Goal: Transaction & Acquisition: Book appointment/travel/reservation

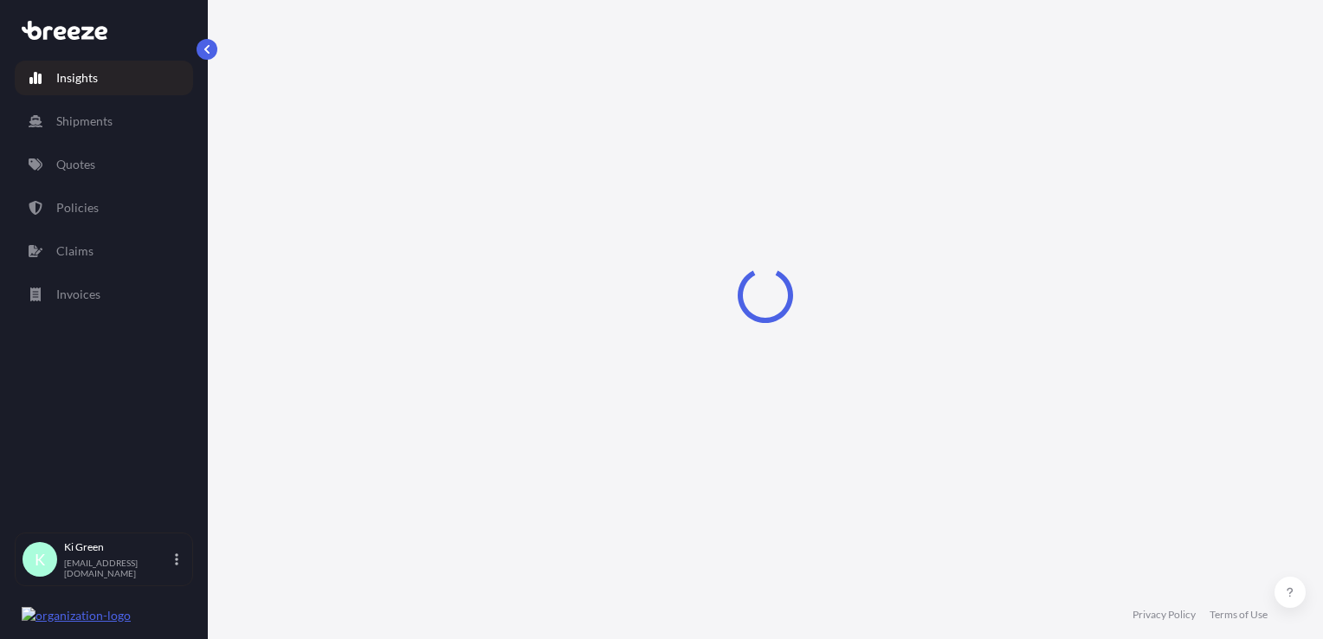
select select "2025"
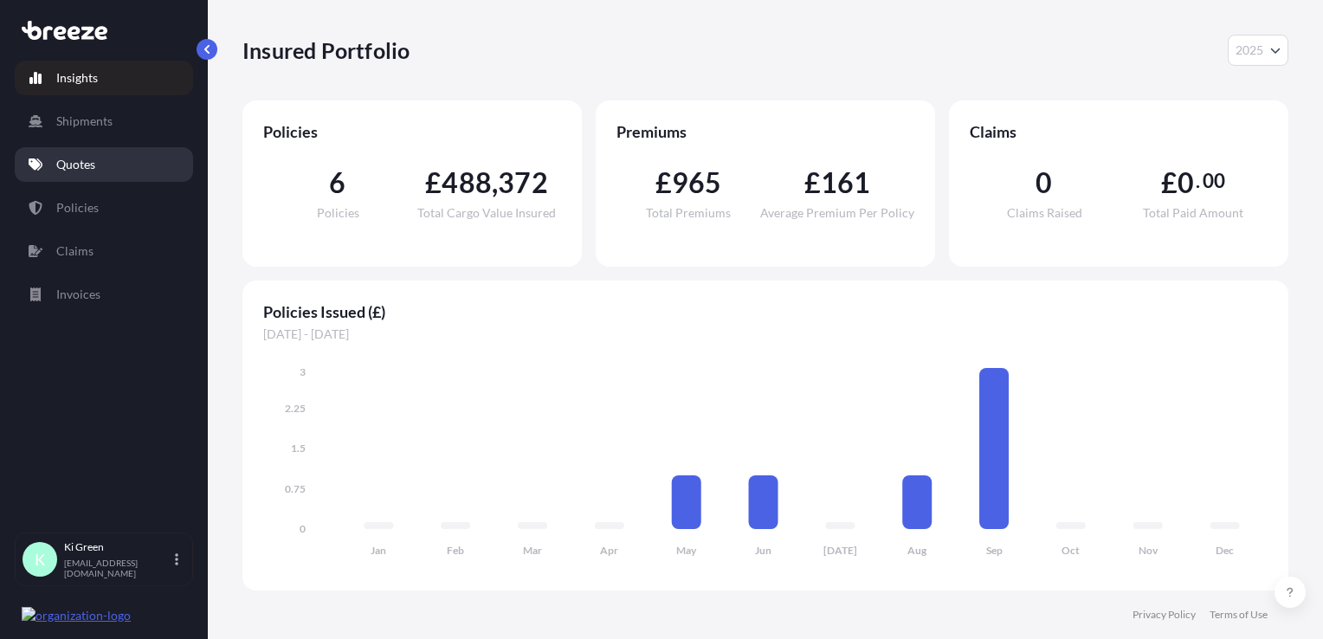
click at [102, 158] on link "Quotes" at bounding box center [104, 164] width 178 height 35
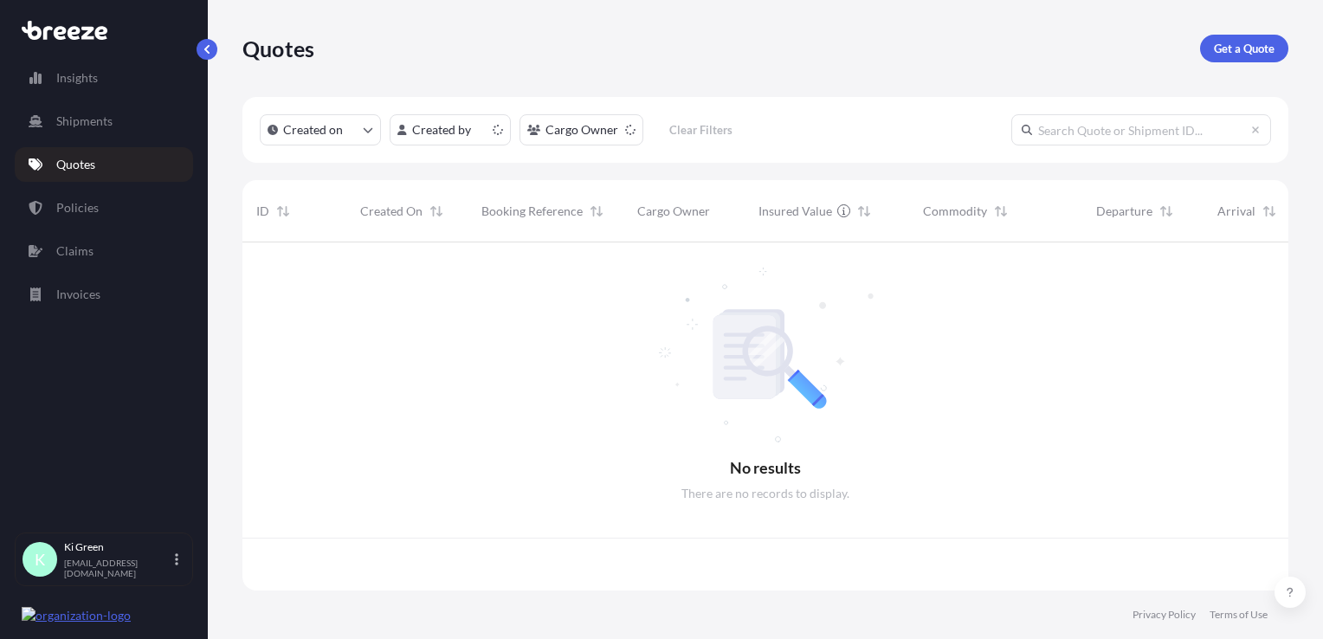
scroll to position [345, 1032]
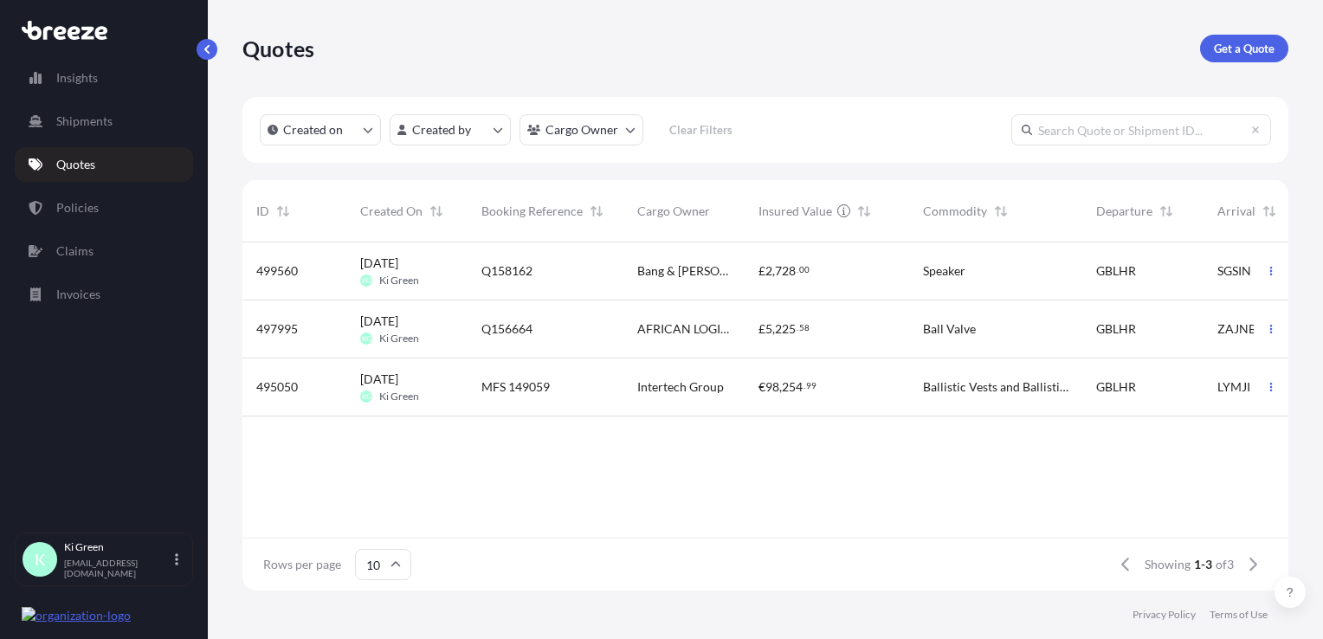
click at [1216, 55] on p "Get a Quote" at bounding box center [1244, 48] width 61 height 17
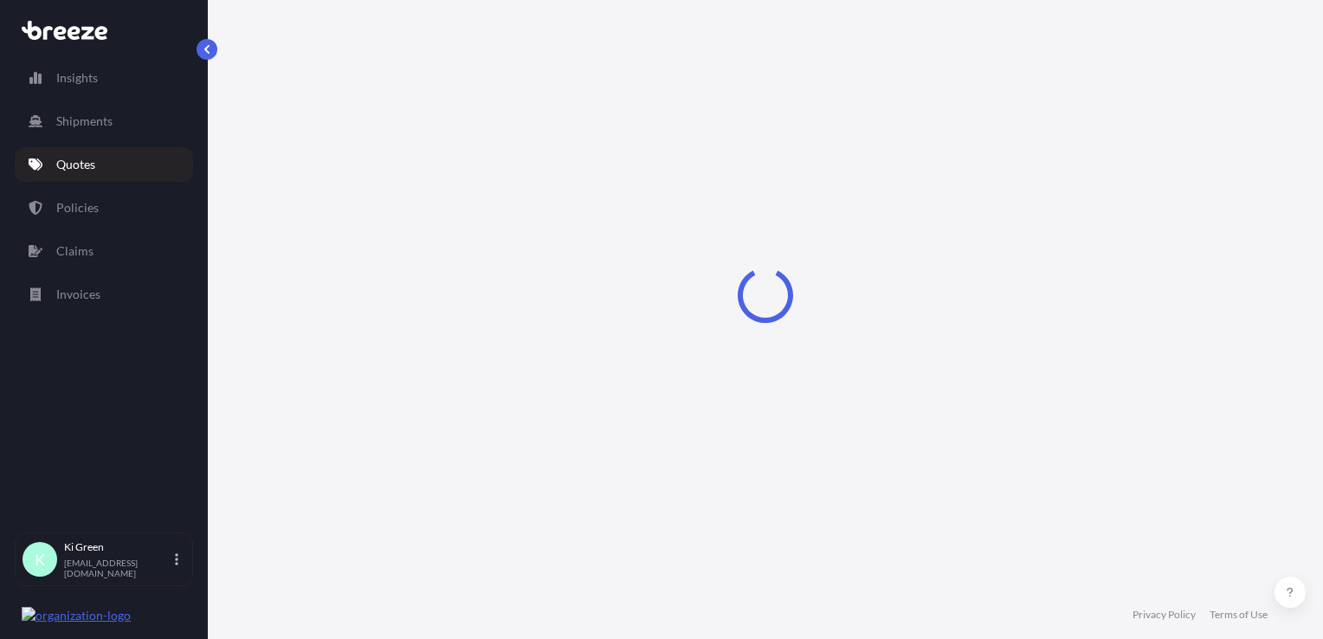
select select "Sea"
select select "1"
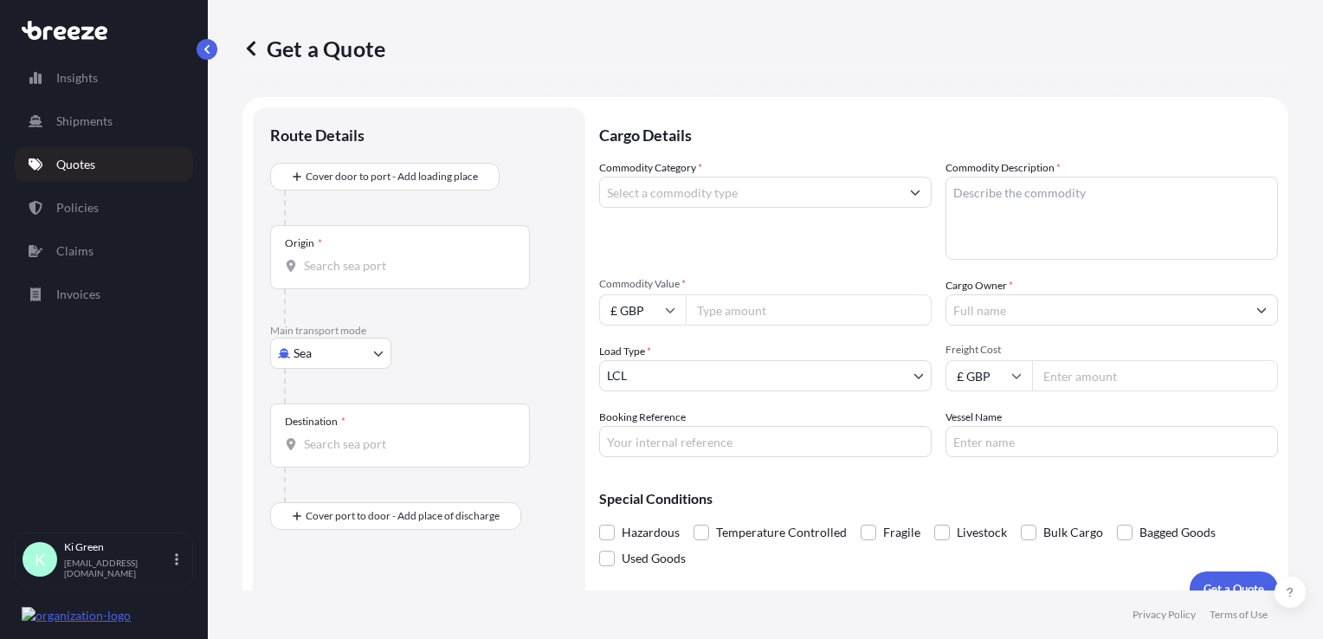
scroll to position [25, 0]
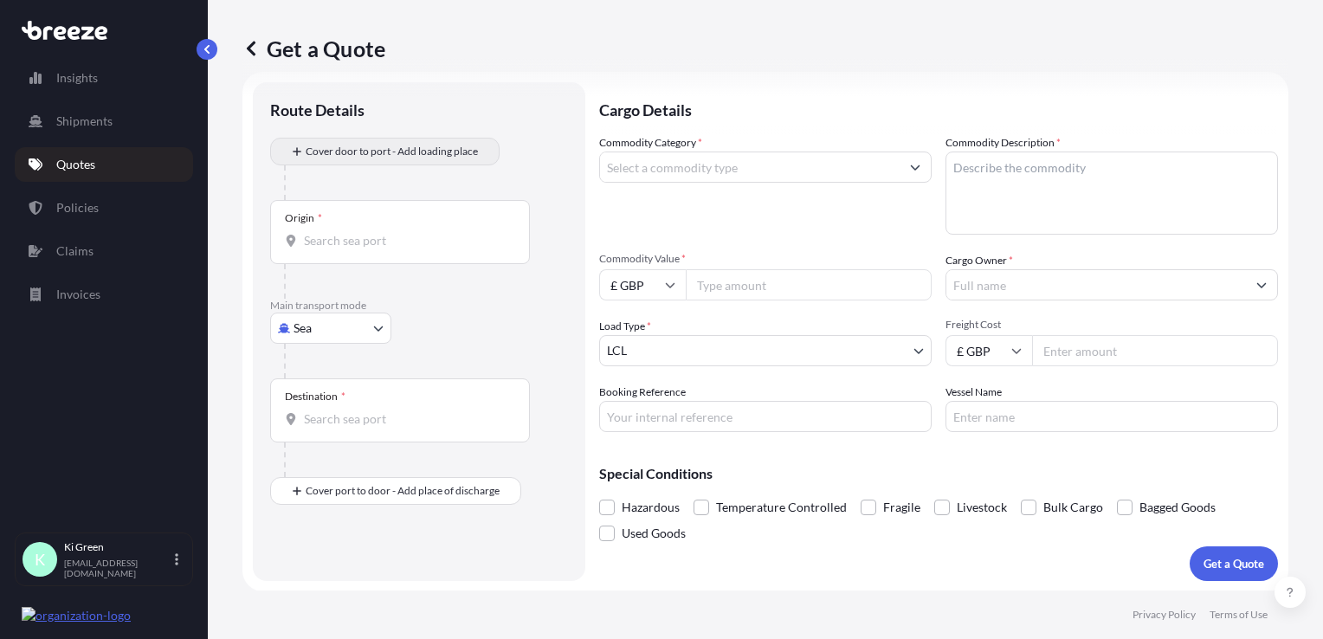
click at [357, 136] on div "Cover door to port - Add loading place" at bounding box center [385, 151] width 200 height 31
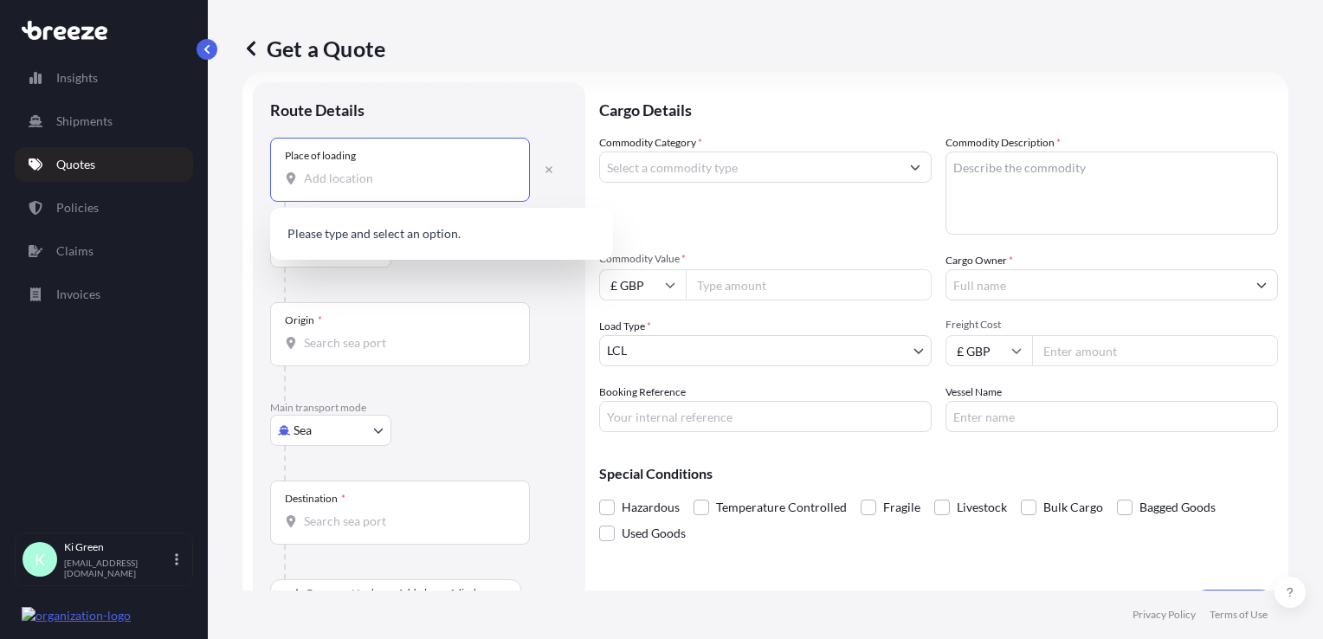
click at [354, 170] on input "Place of loading" at bounding box center [406, 178] width 204 height 17
click at [416, 230] on p "No results" at bounding box center [441, 234] width 329 height 38
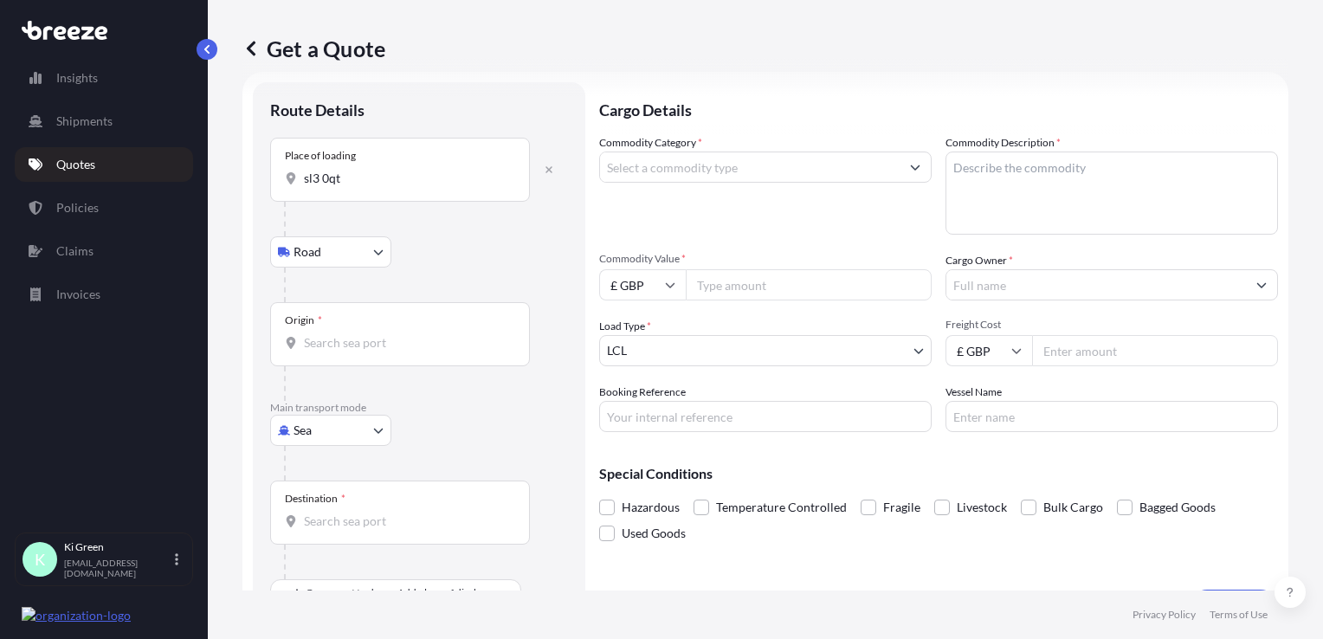
click at [409, 185] on input "sl3 0qt" at bounding box center [406, 178] width 204 height 17
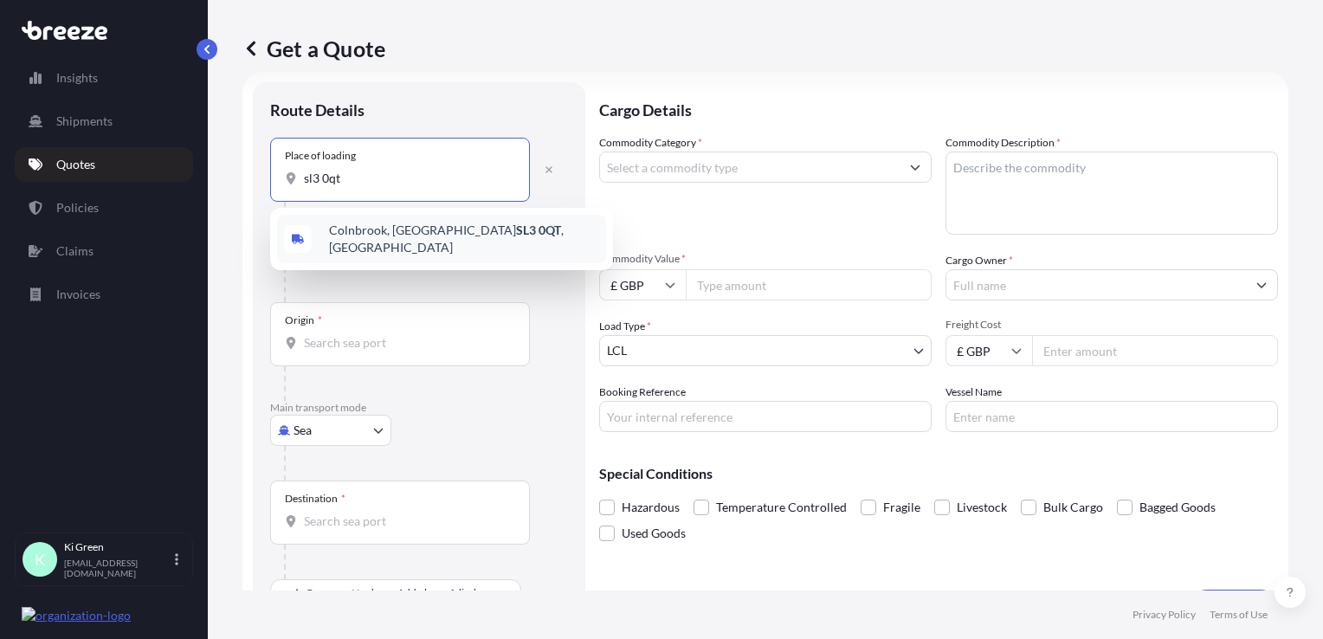
type input "Colnbrook, Slough SL3 0QT, [GEOGRAPHIC_DATA]"
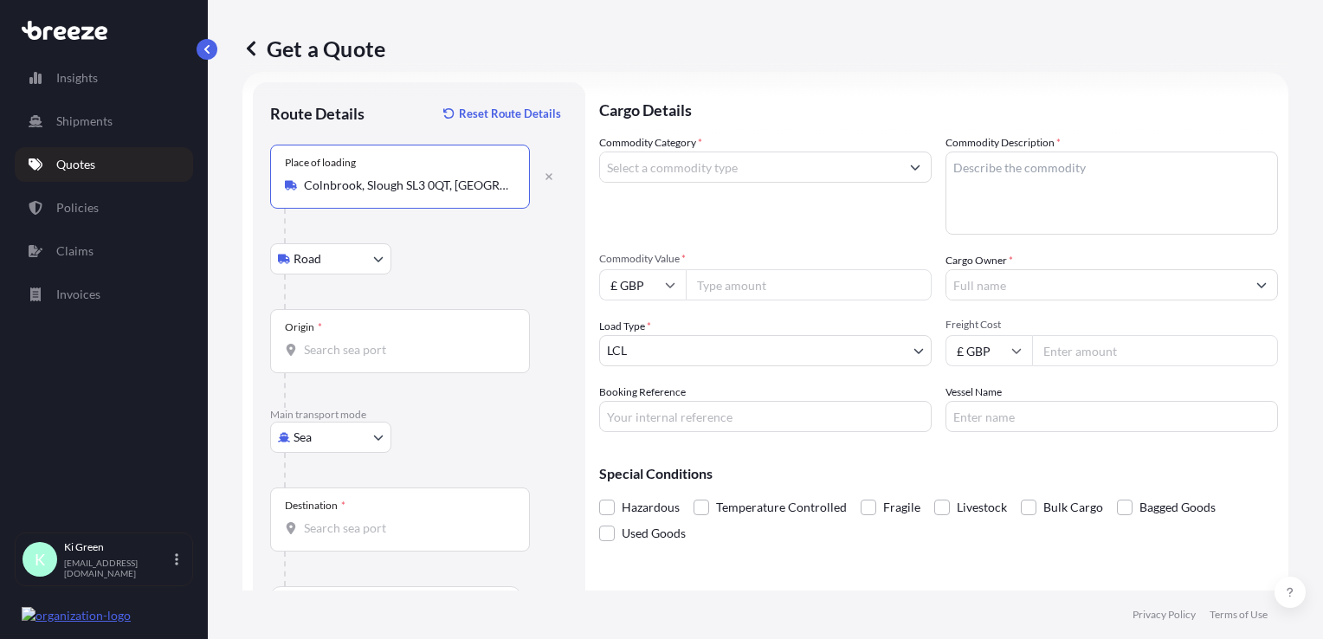
click at [366, 348] on input "Origin *" at bounding box center [406, 349] width 204 height 17
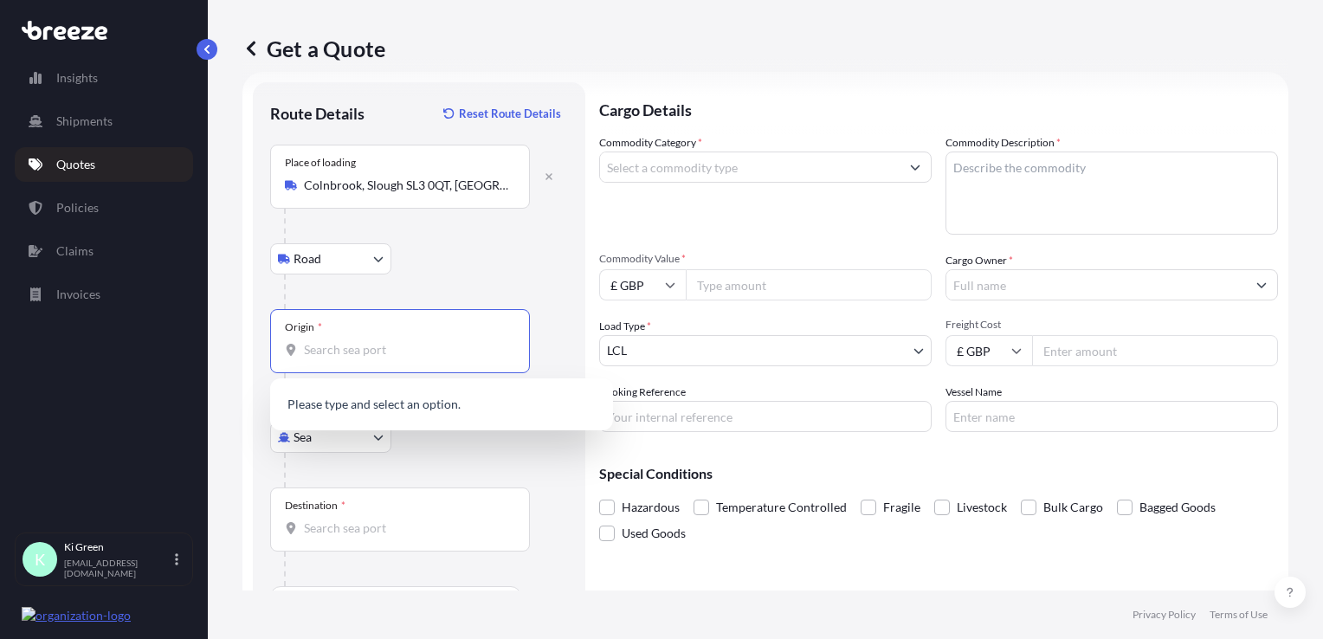
click at [278, 455] on div "Main transport mode Sea Sea Air Road Rail" at bounding box center [419, 448] width 298 height 80
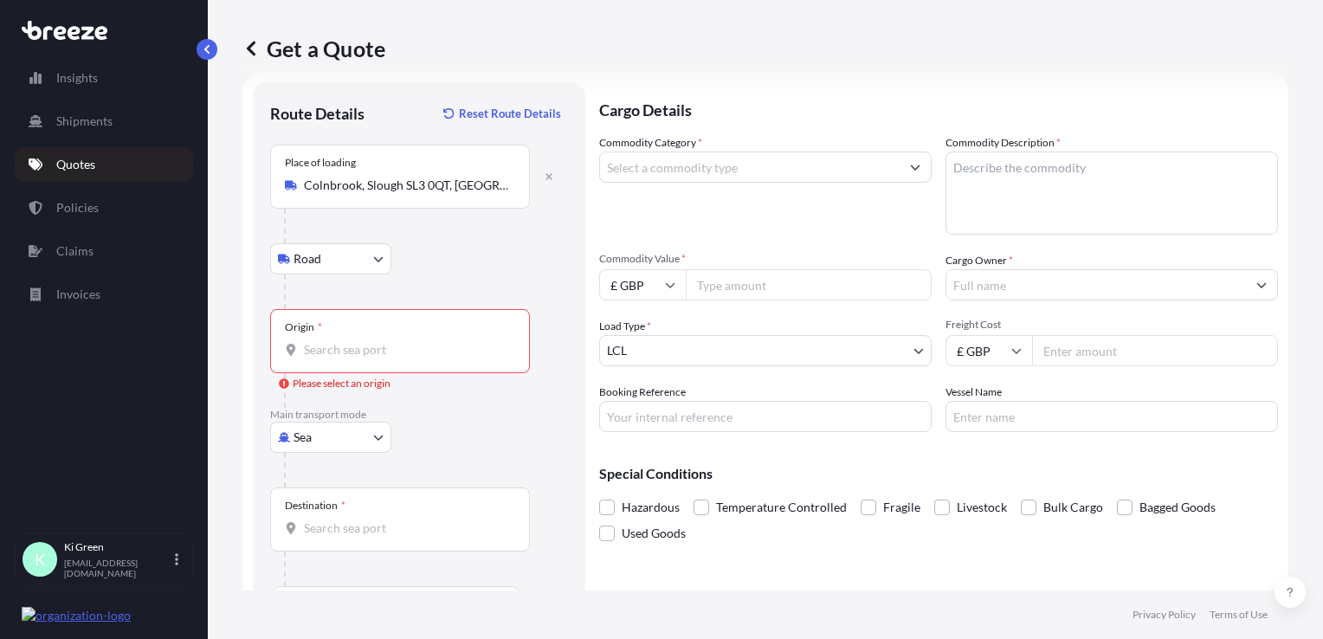
click at [303, 438] on body "5 options available. 0 options available. 1 option available. 0 options availab…" at bounding box center [661, 319] width 1323 height 639
click at [333, 514] on div "Air" at bounding box center [330, 511] width 107 height 31
select select "Air"
click at [336, 177] on input "Place of loading" at bounding box center [406, 185] width 204 height 17
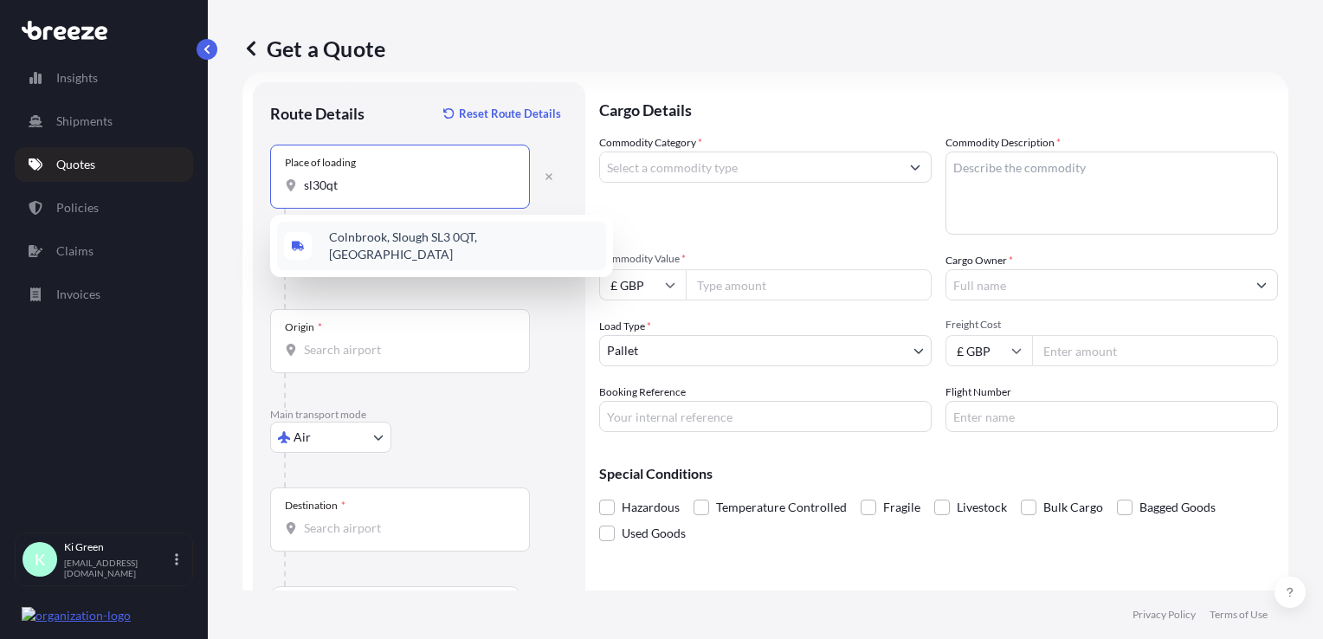
click at [360, 234] on span "Colnbrook, Slough SL3 0QT, [GEOGRAPHIC_DATA]" at bounding box center [464, 246] width 270 height 35
type input "Colnbrook, Slough SL3 0QT, [GEOGRAPHIC_DATA]"
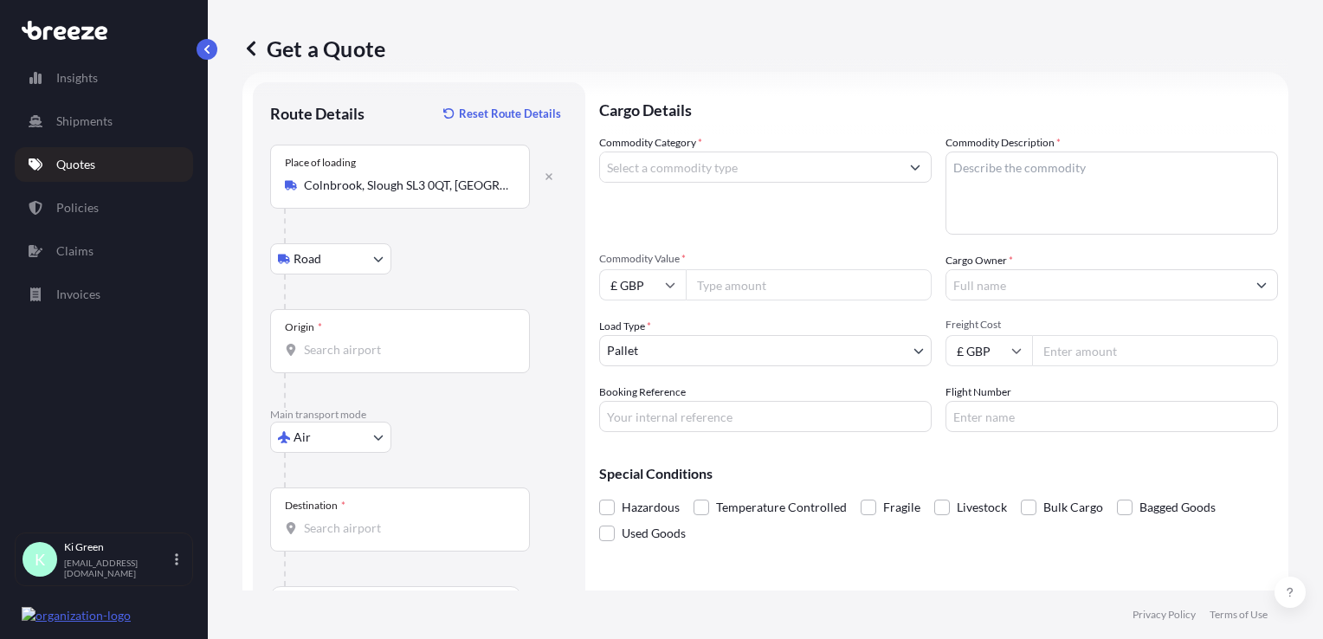
click at [390, 336] on div "Origin *" at bounding box center [400, 341] width 260 height 64
click at [390, 341] on input "Origin *" at bounding box center [406, 349] width 204 height 17
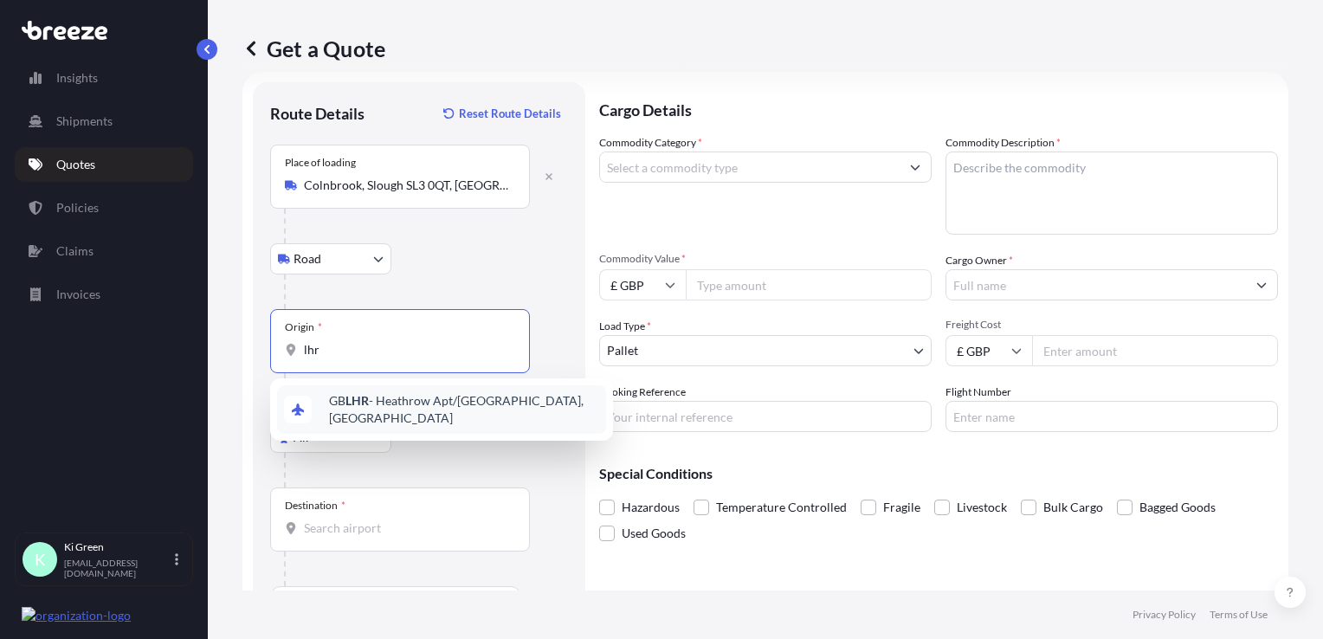
click at [437, 411] on span "GB LHR - Heathrow Apt/[GEOGRAPHIC_DATA], [GEOGRAPHIC_DATA]" at bounding box center [464, 409] width 270 height 35
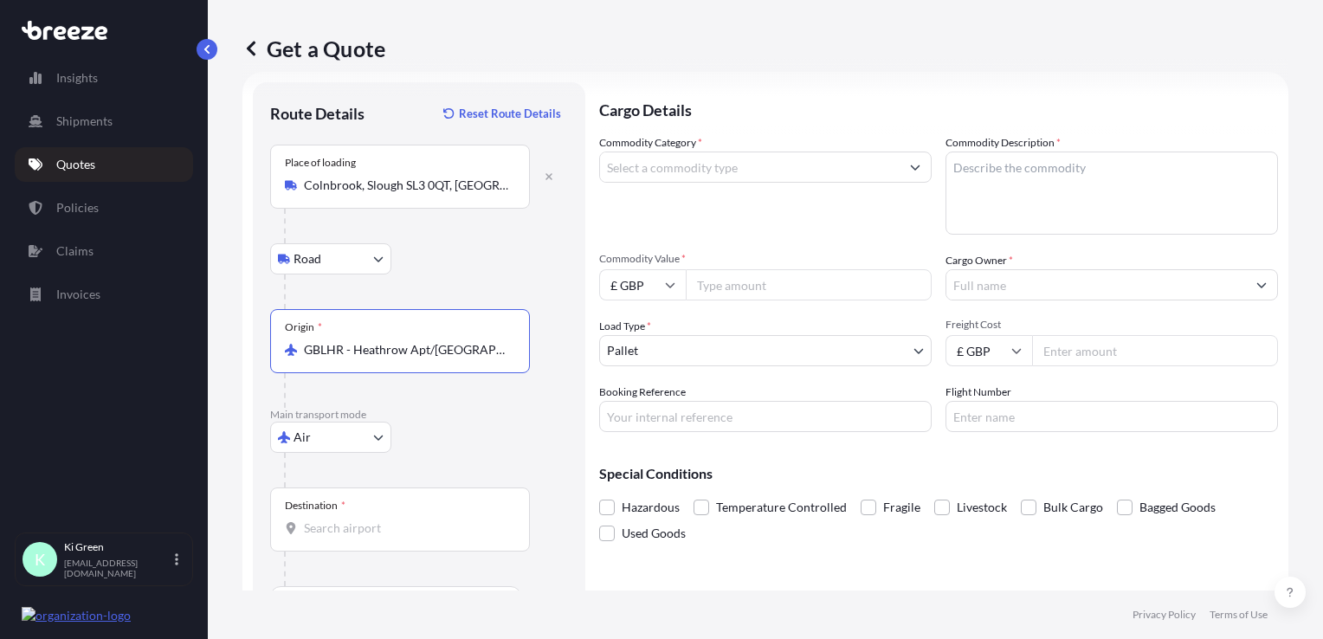
type input "GBLHR - Heathrow Apt/[GEOGRAPHIC_DATA], [GEOGRAPHIC_DATA]"
click at [398, 520] on input "Destination *" at bounding box center [406, 528] width 204 height 17
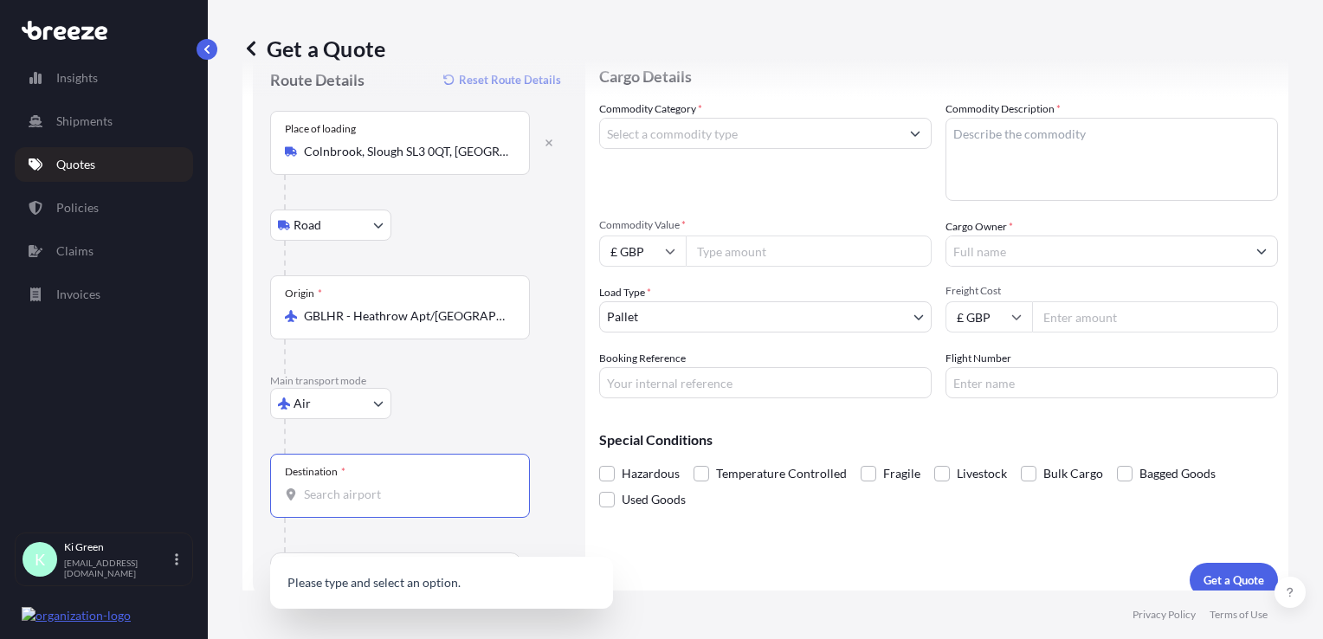
scroll to position [74, 0]
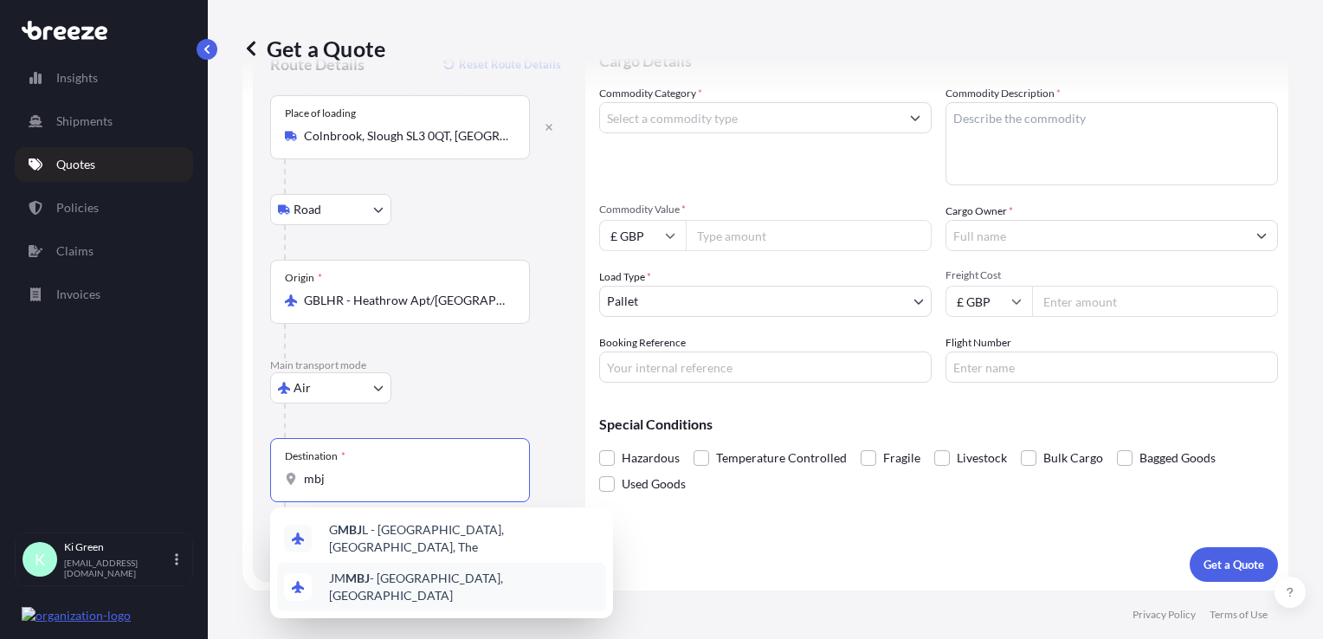
click at [429, 580] on span "JM MBJ - [GEOGRAPHIC_DATA], [GEOGRAPHIC_DATA]" at bounding box center [464, 587] width 270 height 35
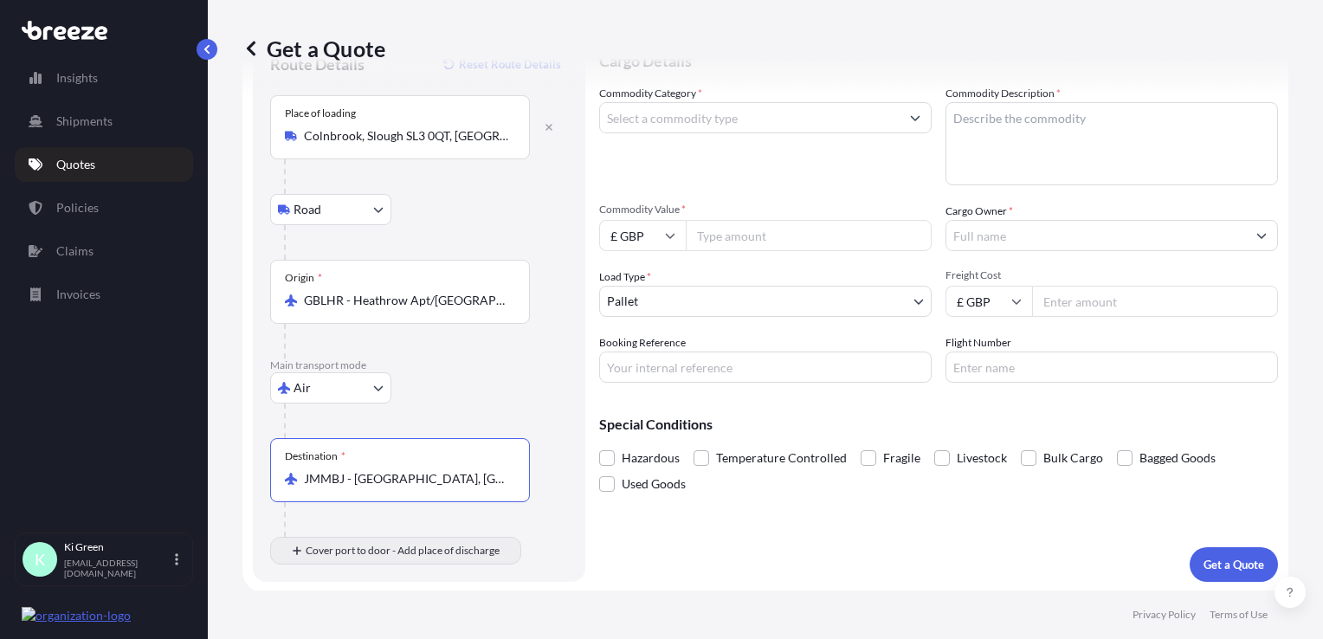
type input "JMMBJ - [GEOGRAPHIC_DATA], [GEOGRAPHIC_DATA]"
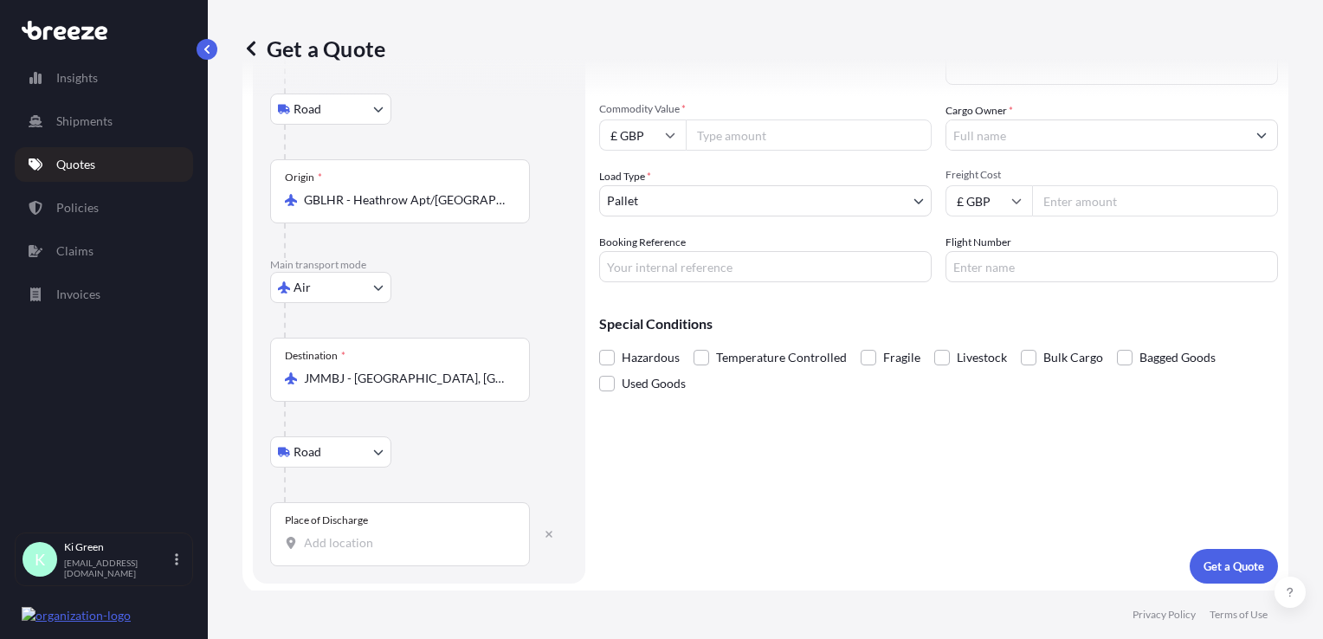
scroll to position [177, 0]
click at [398, 535] on input "Place of Discharge" at bounding box center [406, 541] width 204 height 17
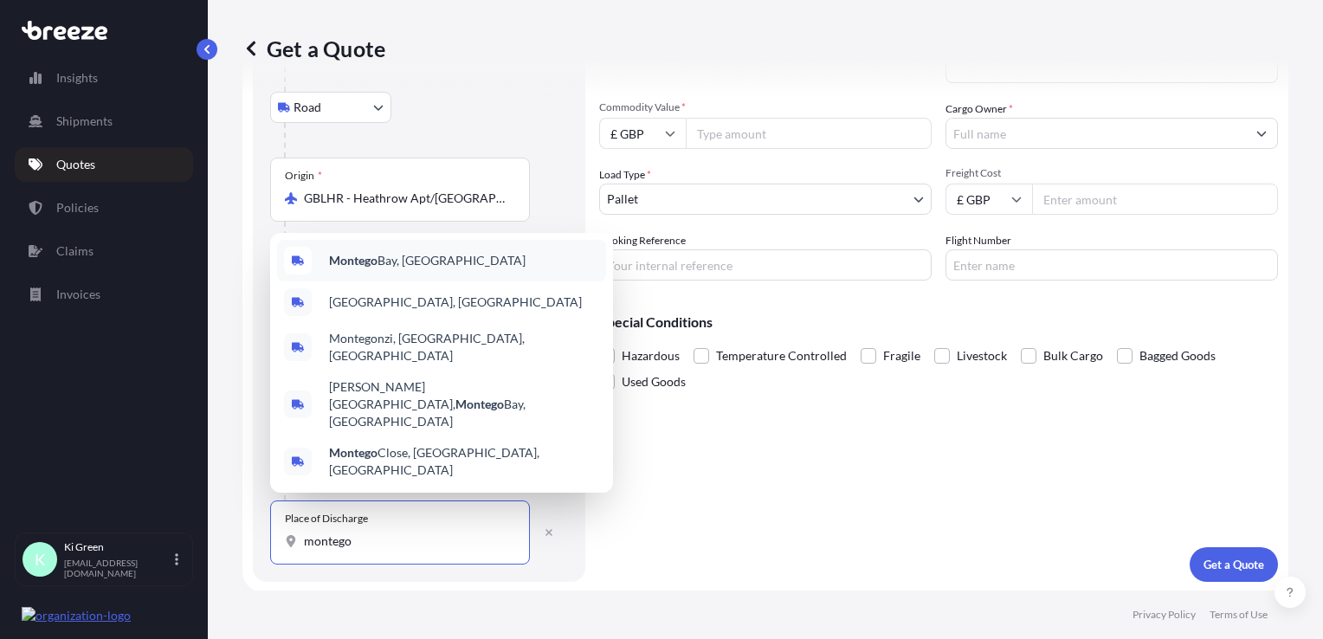
click at [429, 269] on span "[GEOGRAPHIC_DATA], [GEOGRAPHIC_DATA]" at bounding box center [427, 260] width 197 height 17
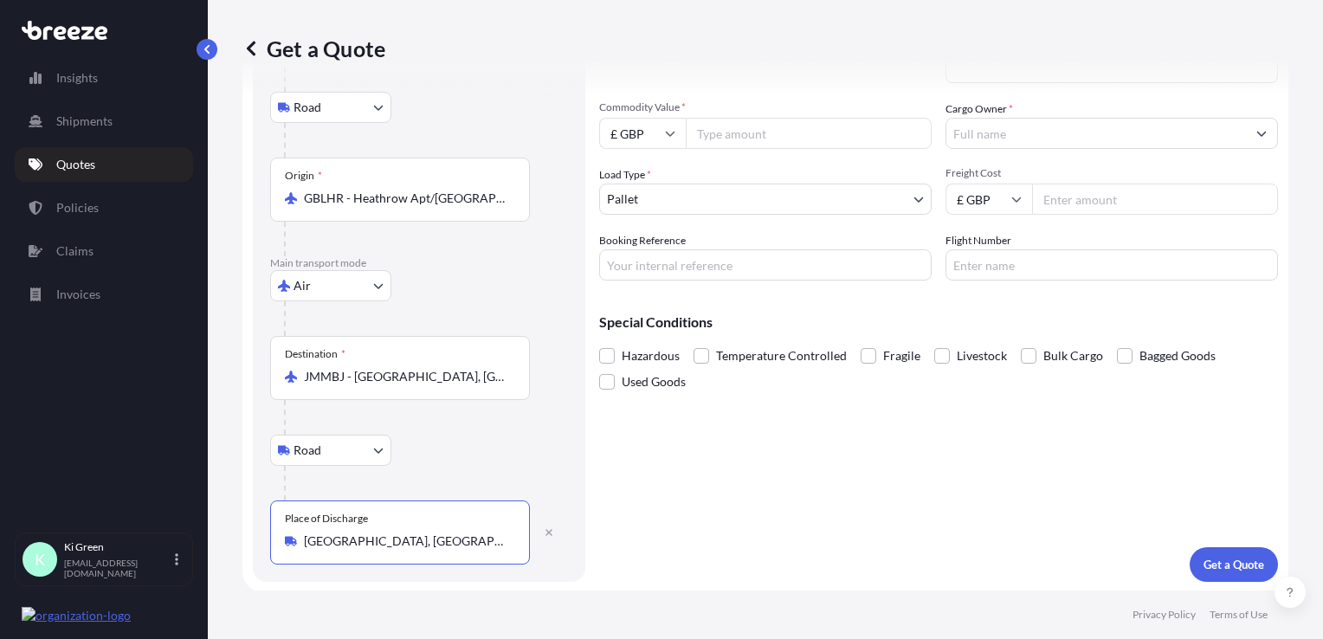
type input "[GEOGRAPHIC_DATA], [GEOGRAPHIC_DATA]"
click at [762, 549] on div "Cargo Details Commodity Category * Commodity Description * Commodity Value * £ …" at bounding box center [938, 256] width 679 height 651
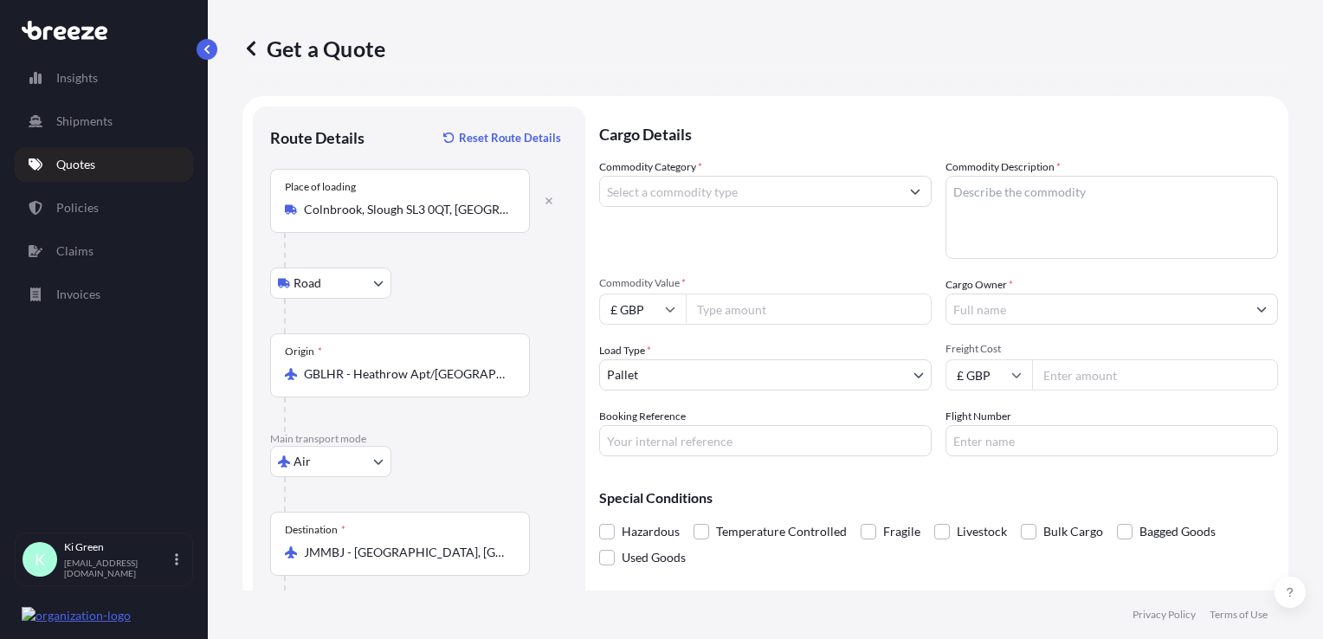
scroll to position [0, 0]
click at [728, 204] on input "Commodity Category *" at bounding box center [750, 192] width 300 height 31
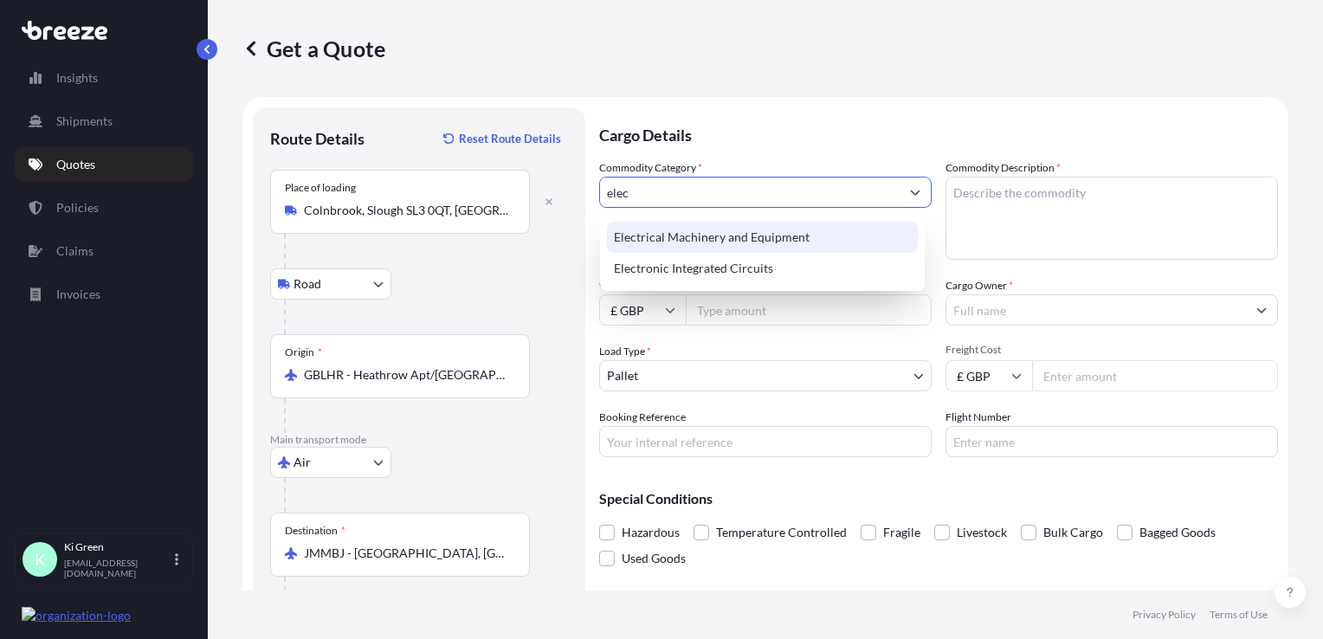
click at [760, 230] on div "Electrical Machinery and Equipment" at bounding box center [762, 237] width 311 height 31
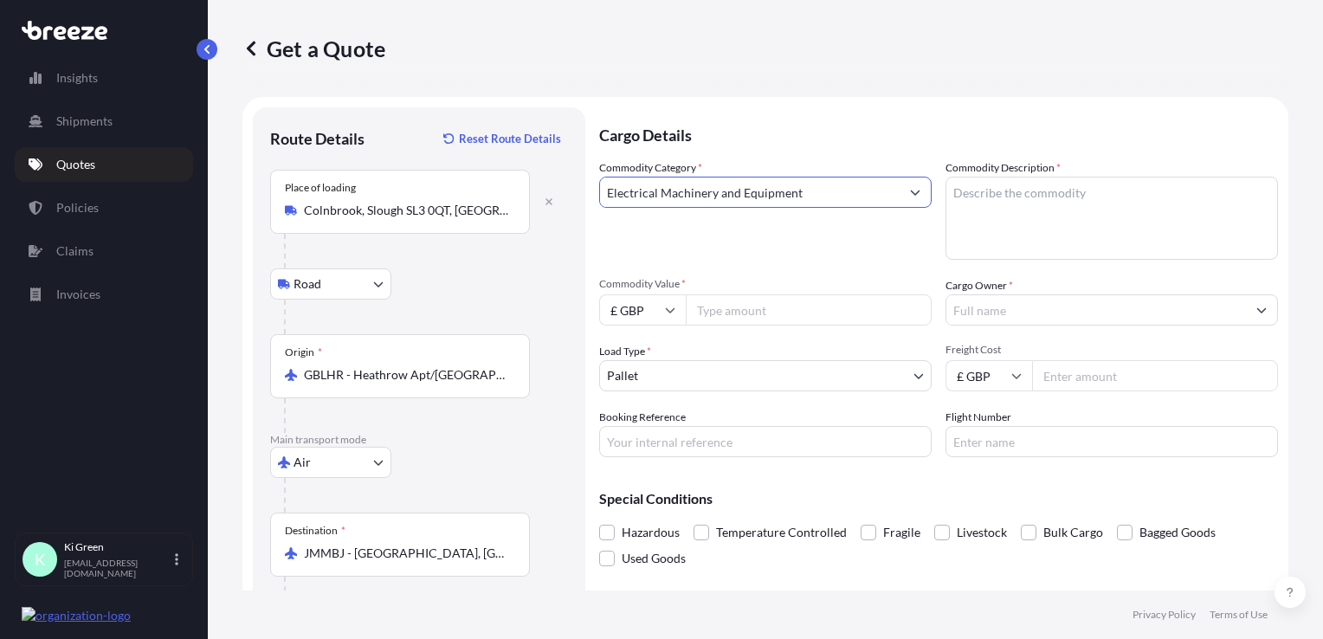
type input "Electrical Machinery and Equipment"
click at [1067, 197] on textarea "Commodity Description *" at bounding box center [1112, 218] width 333 height 83
type textarea "SPARE PARTS"
click at [778, 314] on input "Commodity Value *" at bounding box center [809, 309] width 246 height 31
type input "5000"
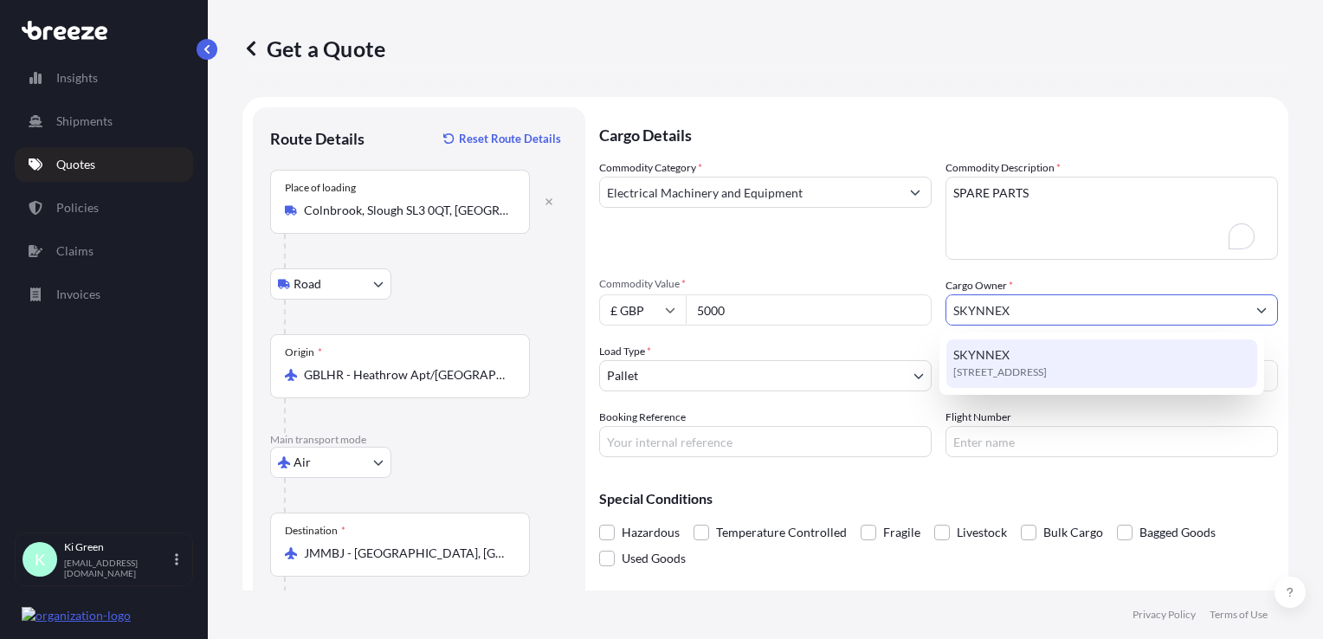
click at [1047, 375] on span "[STREET_ADDRESS]" at bounding box center [1001, 372] width 94 height 17
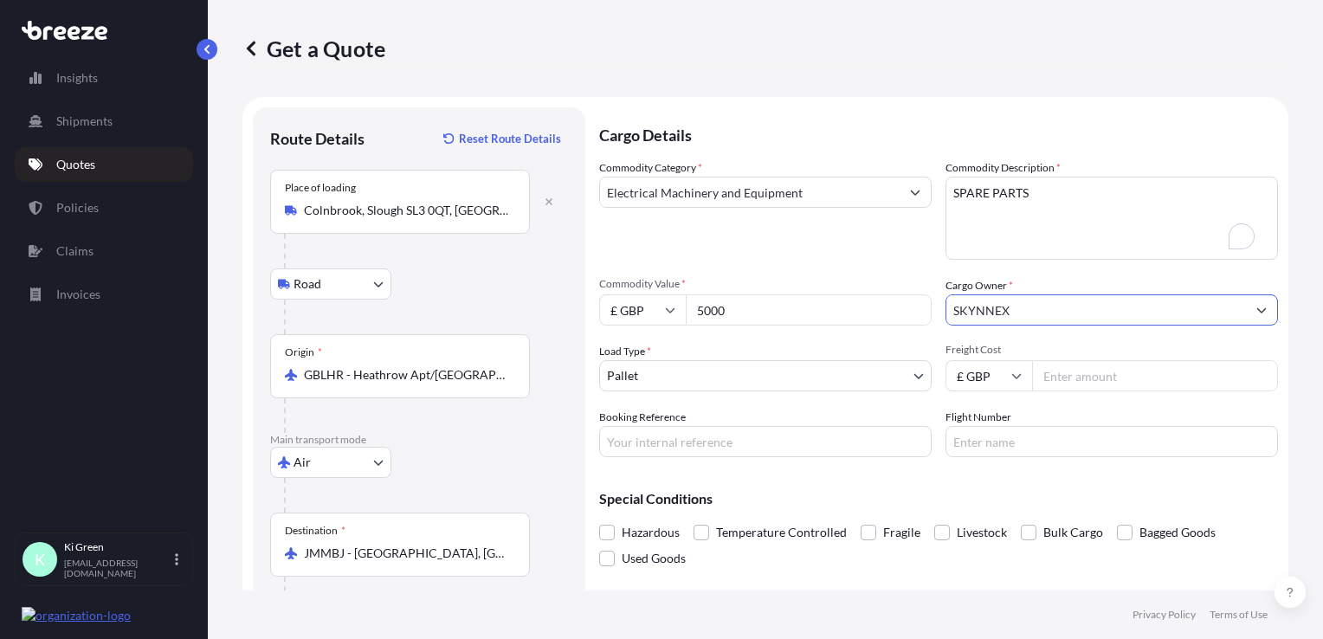
type input "SKYNNEX"
click at [1093, 372] on input "Freight Cost" at bounding box center [1155, 375] width 246 height 31
click at [1102, 374] on input "Freight Cost" at bounding box center [1155, 375] width 246 height 31
type input "1065"
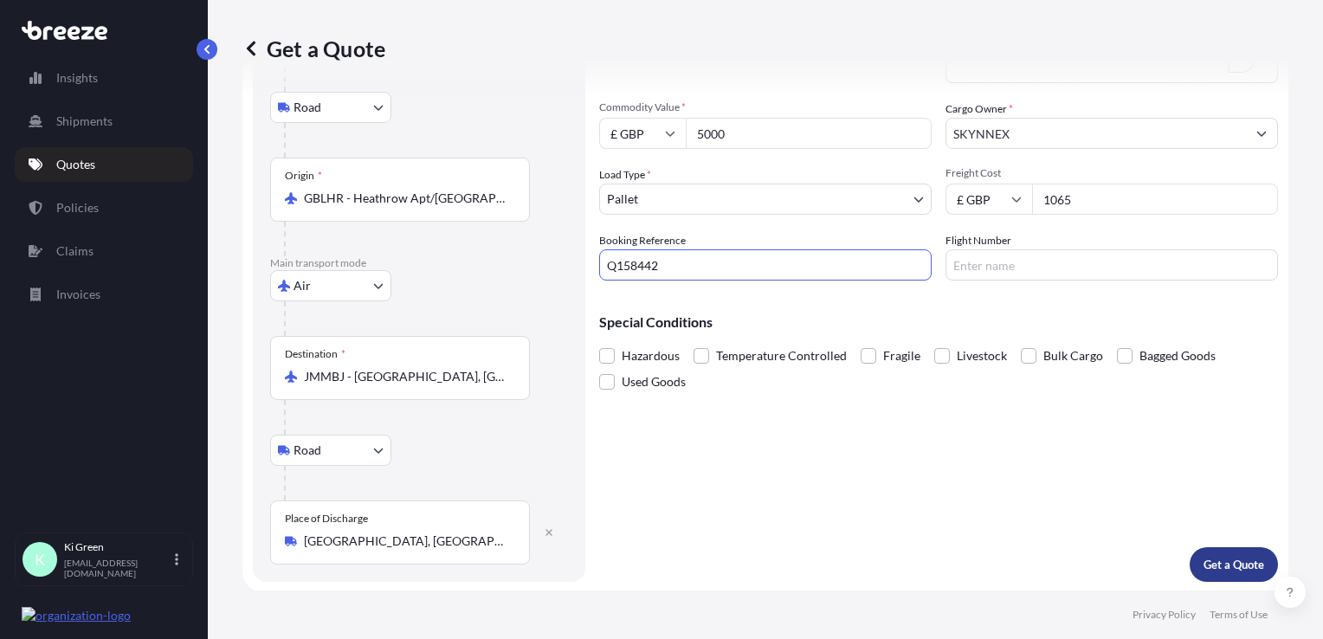
type input "Q158442"
click at [1214, 553] on button "Get a Quote" at bounding box center [1234, 564] width 88 height 35
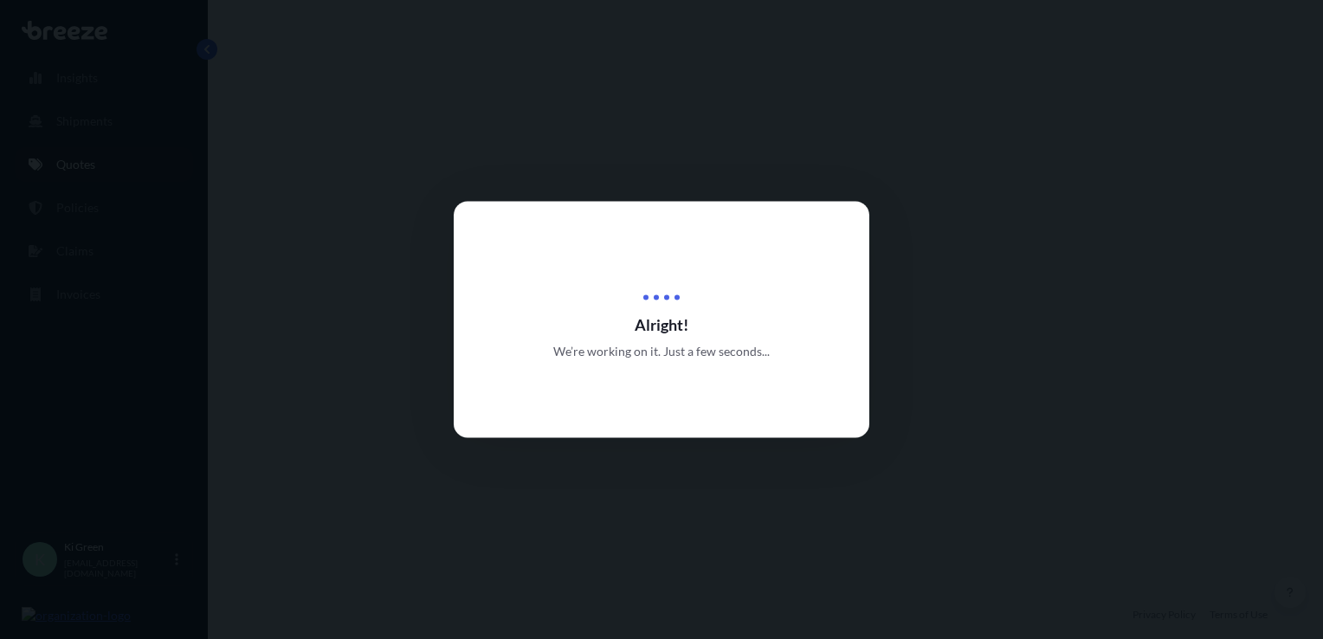
select select "Road"
select select "Air"
select select "Road"
select select "1"
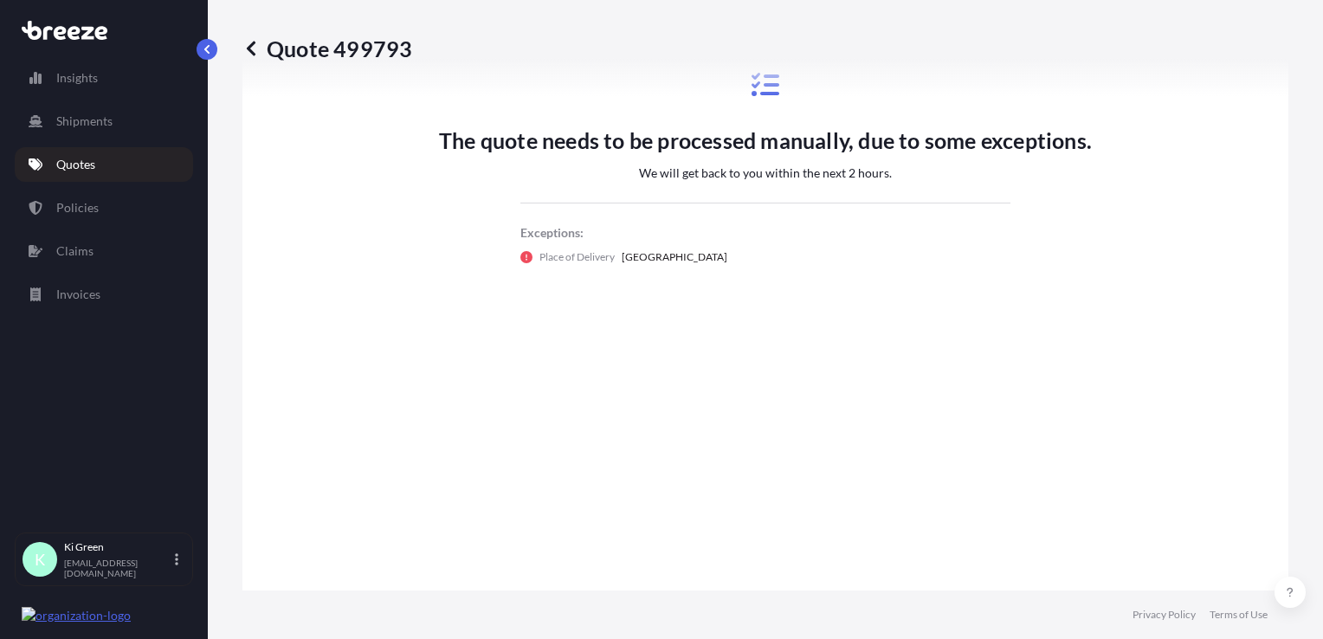
scroll to position [1124, 0]
